Goal: Task Accomplishment & Management: Use online tool/utility

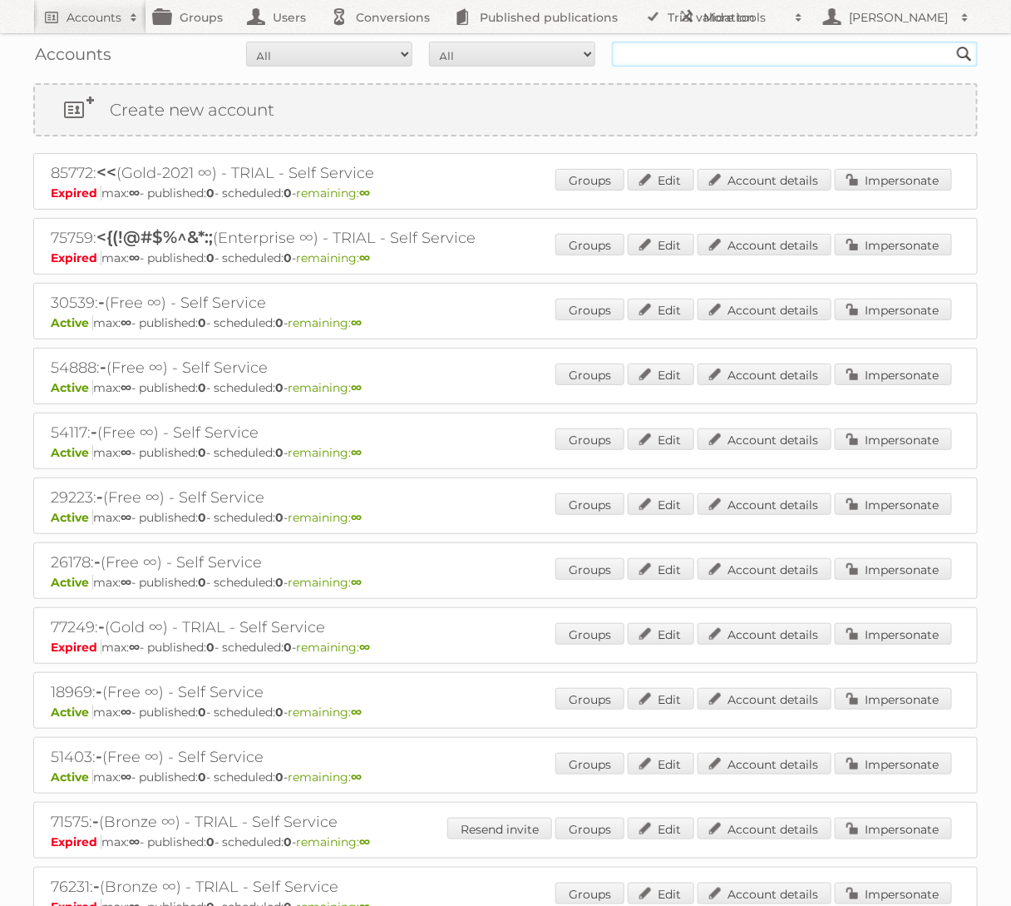
click at [701, 47] on input "text" at bounding box center [795, 54] width 366 height 25
type input "Action PIA"
click at [952, 42] on input "Search" at bounding box center [964, 54] width 25 height 25
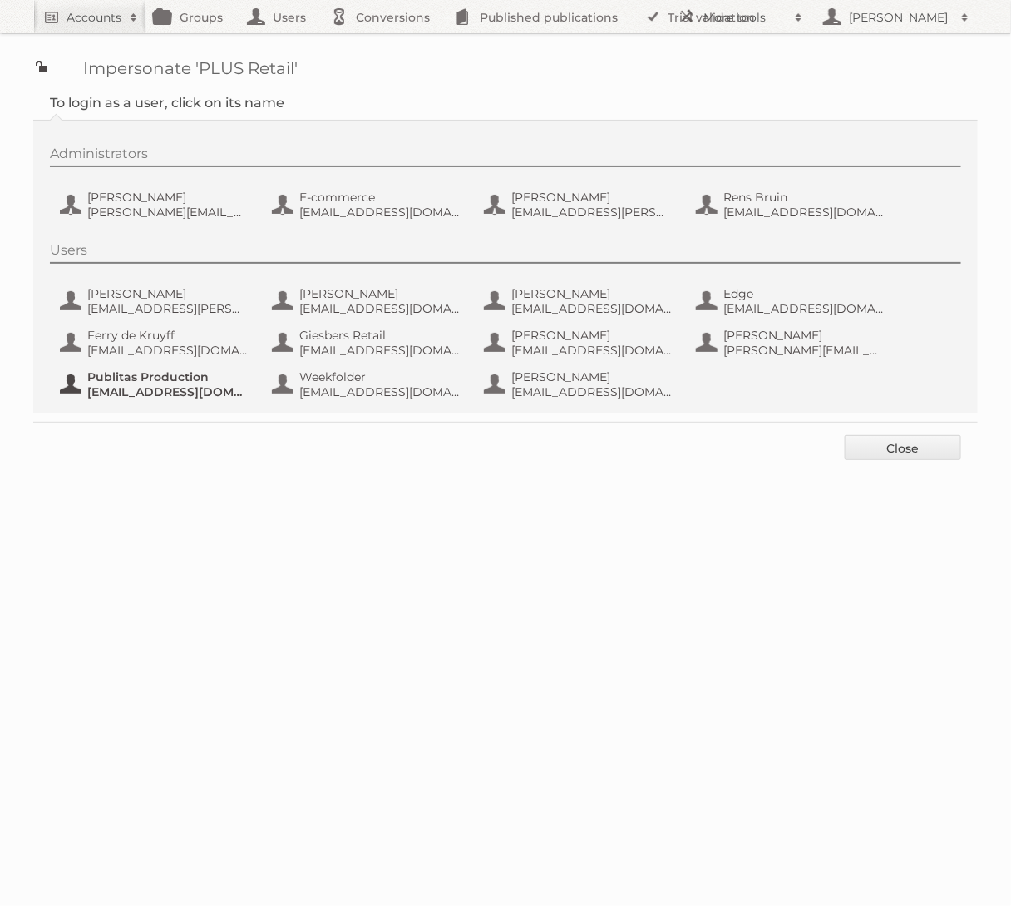
click at [140, 379] on span "Publitas Production" at bounding box center [167, 376] width 161 height 15
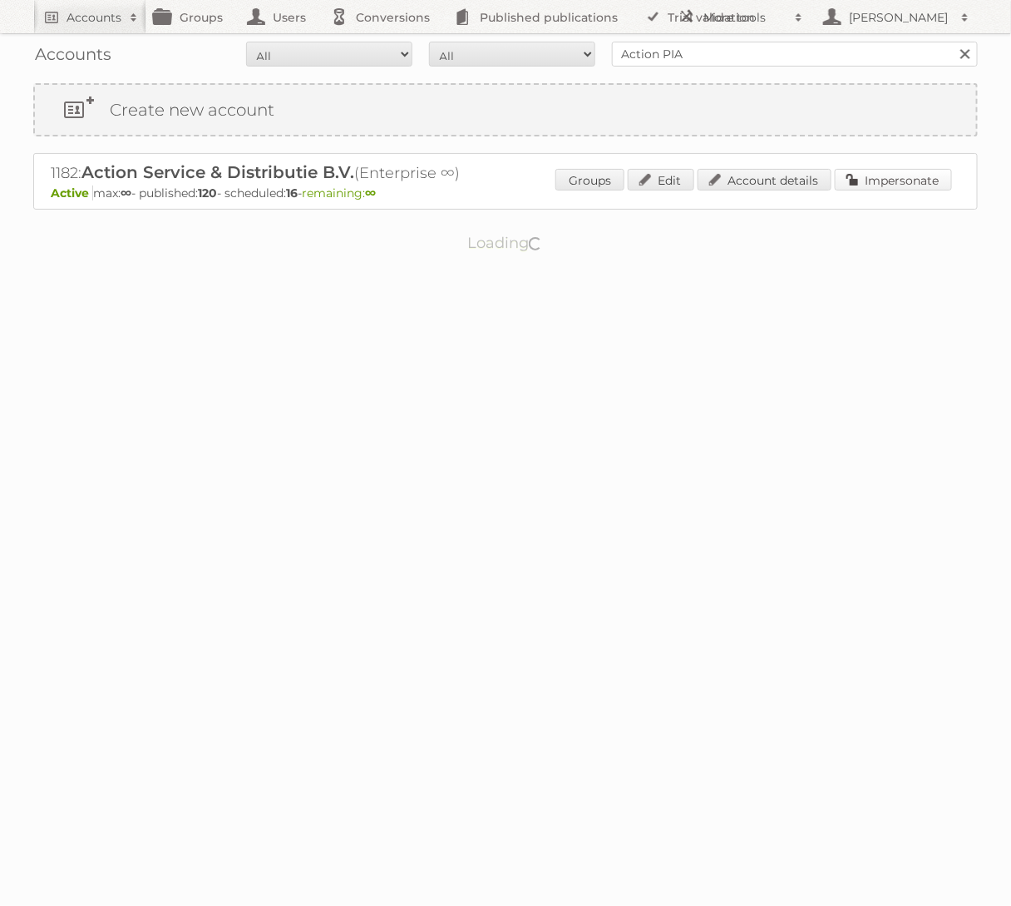
click at [880, 172] on link "Impersonate" at bounding box center [893, 180] width 117 height 22
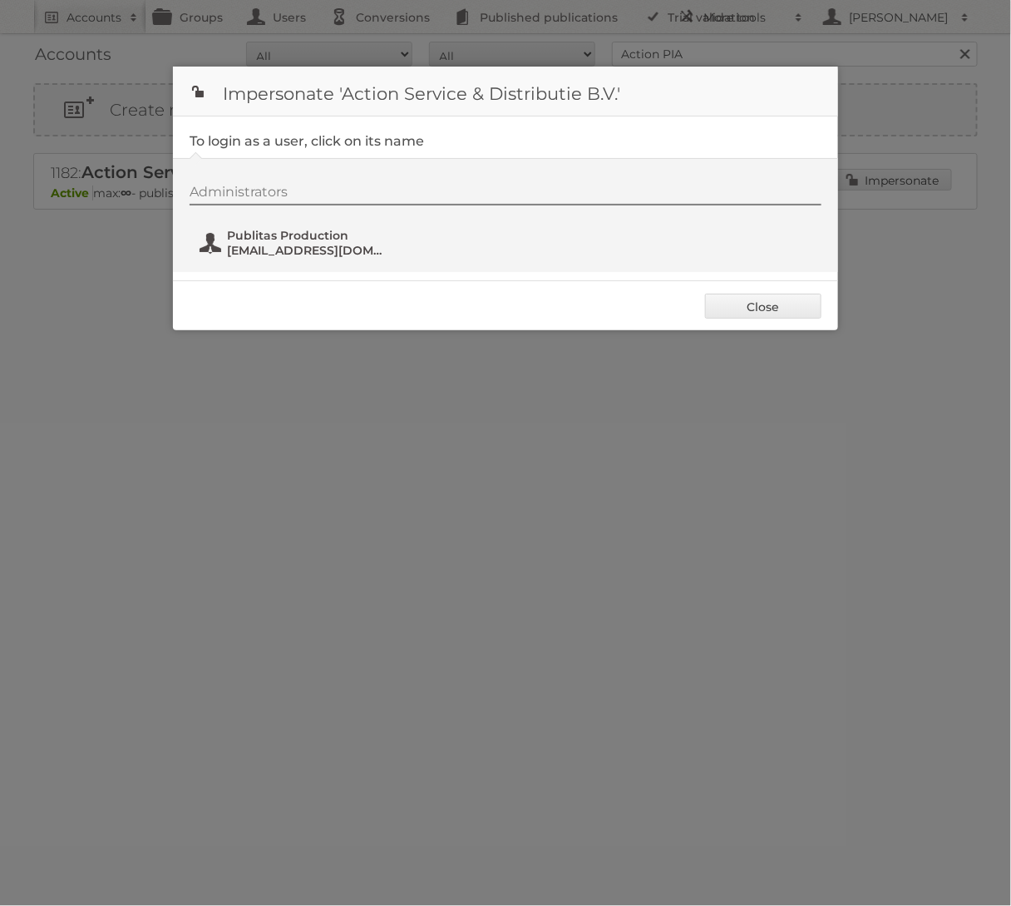
click at [295, 243] on span "fs+action@publitas.com" at bounding box center [307, 250] width 161 height 15
